Goal: Information Seeking & Learning: Learn about a topic

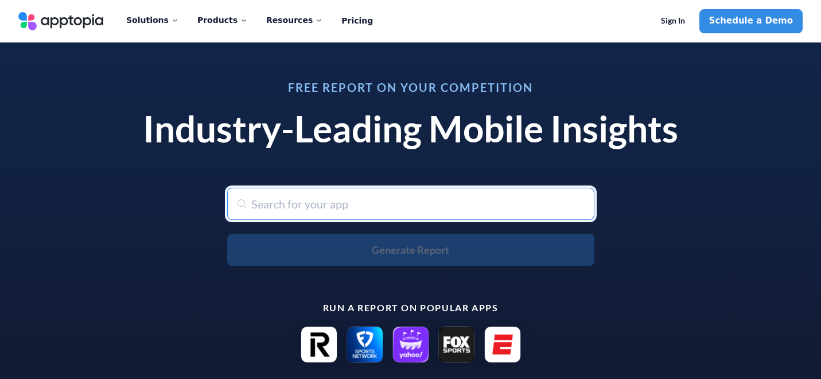
click at [273, 208] on input "text" at bounding box center [410, 204] width 367 height 32
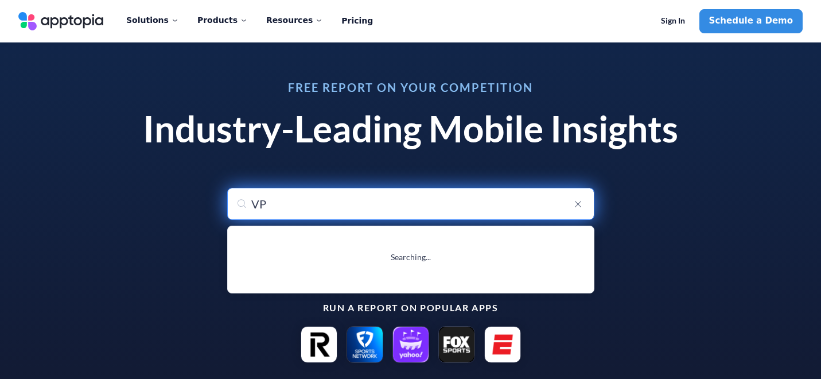
type input "VPN"
type input "VPN Lumos: Open & Connect [GEOGRAPHIC_DATA]"
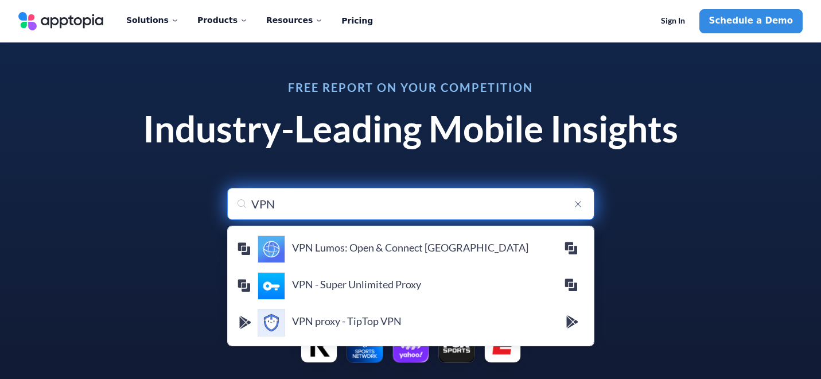
type input "VPN Lumos: Open & Connect [GEOGRAPHIC_DATA]"
type input "VPN"
type input "VPN i"
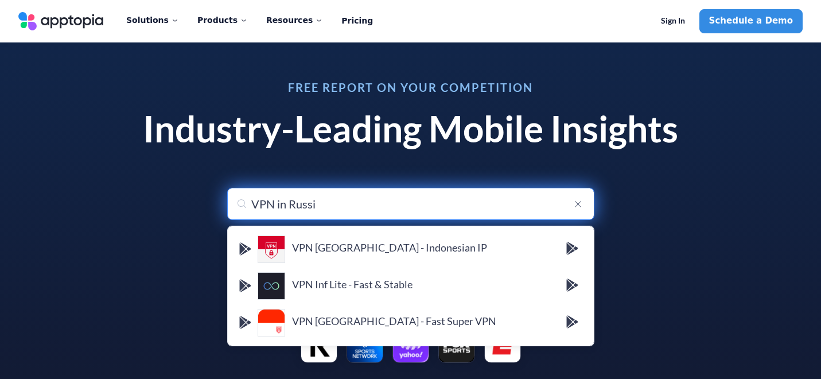
type input "VPN in [GEOGRAPHIC_DATA]"
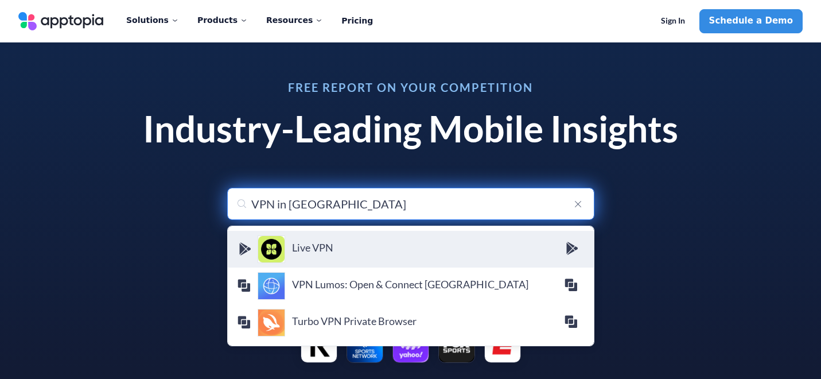
click at [347, 257] on div "Live VPN ShahApps4u" at bounding box center [411, 249] width 348 height 28
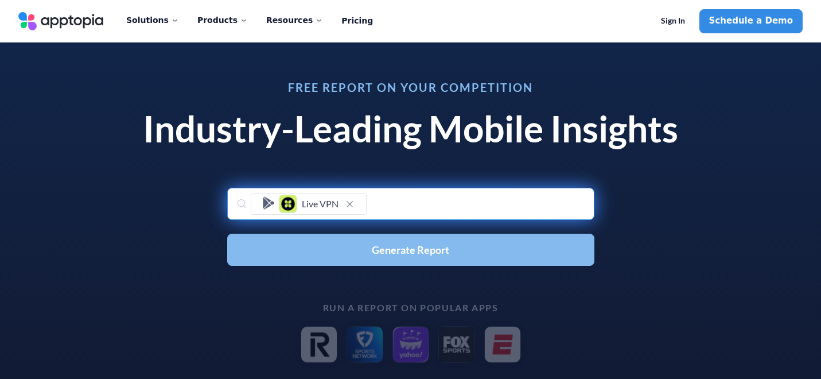
click at [361, 255] on button "Generate Report" at bounding box center [410, 250] width 367 height 32
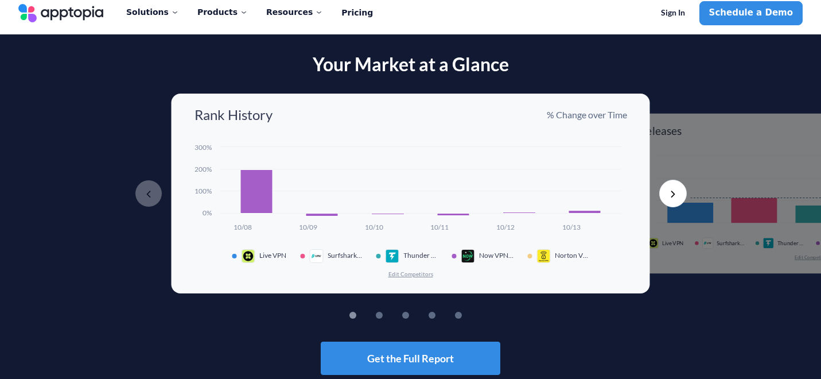
scroll to position [7, 0]
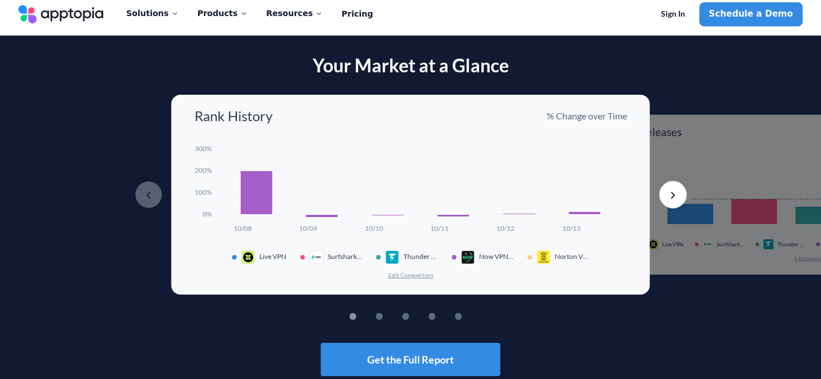
click at [558, 115] on p "% Change over Time" at bounding box center [587, 116] width 80 height 13
click at [670, 193] on button "Next" at bounding box center [673, 195] width 28 height 28
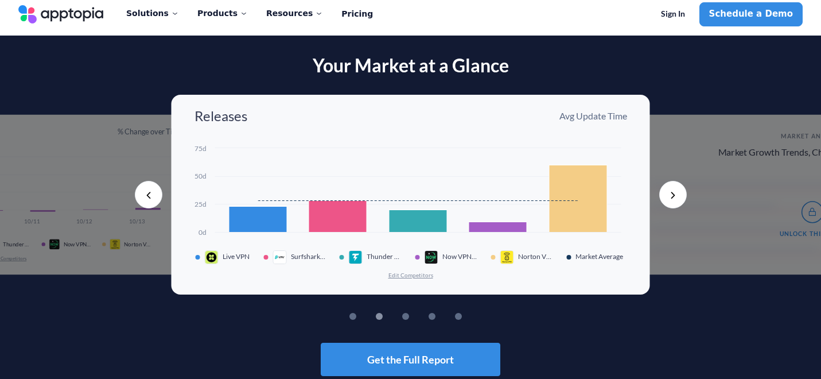
click at [670, 193] on button "Next" at bounding box center [673, 195] width 28 height 28
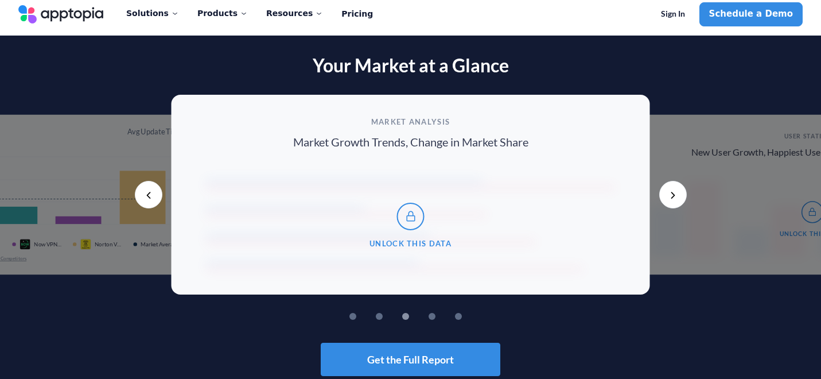
click at [670, 193] on button "Next" at bounding box center [673, 195] width 28 height 28
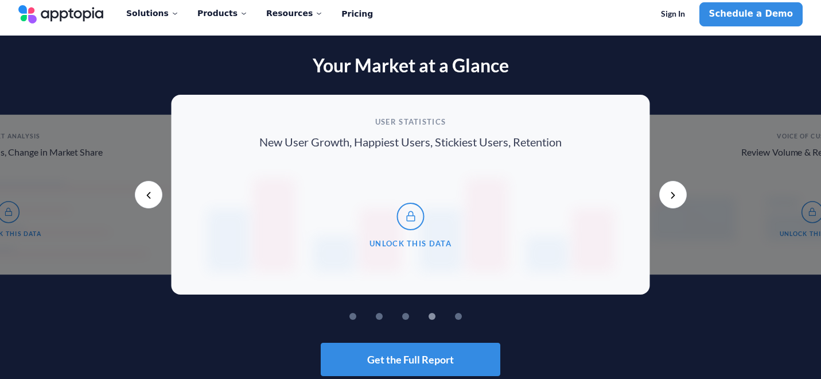
click at [670, 193] on button "Next" at bounding box center [673, 195] width 28 height 28
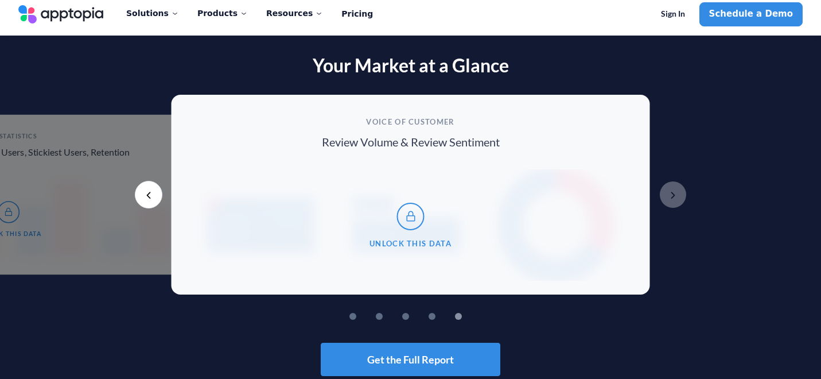
click at [670, 193] on button "Next" at bounding box center [673, 195] width 28 height 28
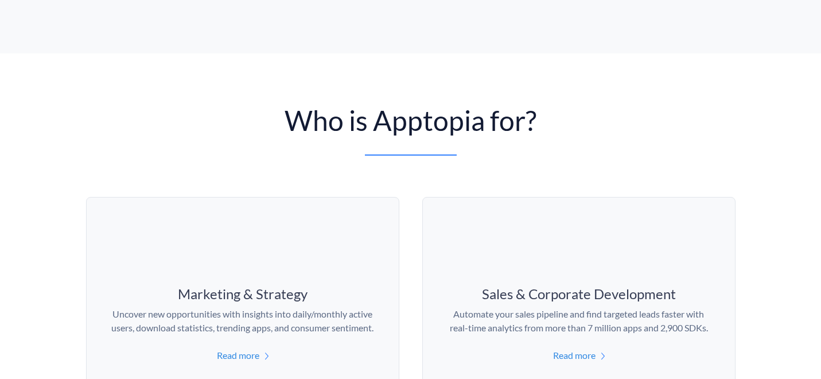
scroll to position [3, 0]
